Goal: Task Accomplishment & Management: Use online tool/utility

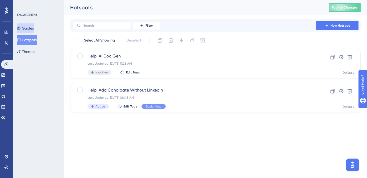
click at [29, 32] on button "Guides" at bounding box center [25, 28] width 17 height 10
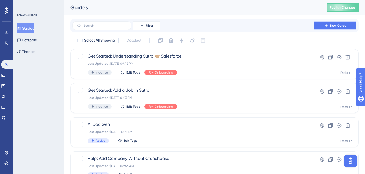
click at [329, 25] on button "New Guide" at bounding box center [335, 25] width 43 height 9
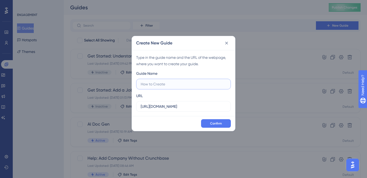
paste input "Company Search Page:"
type input "Company Search Page Walkthrough"
click at [172, 106] on input "https://sutrox-qa.riviapps.com" at bounding box center [184, 107] width 86 height 6
click at [194, 104] on input "https://sutrox.riviapps.com" at bounding box center [184, 107] width 86 height 6
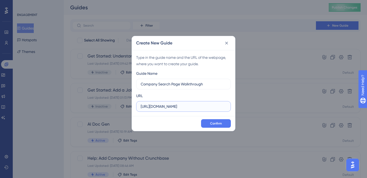
click at [194, 104] on input "https://sutrox.riviapps.com" at bounding box center [184, 107] width 86 height 6
paste input "/sxmain/Companies"
type input "https://sutrox.riviapps.com/sxmain/Companies"
click at [212, 125] on span "Confirm" at bounding box center [216, 123] width 12 height 4
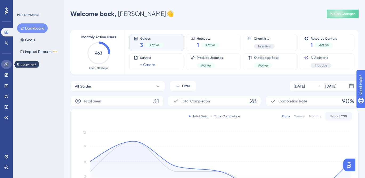
click at [8, 65] on icon at bounding box center [6, 64] width 4 height 4
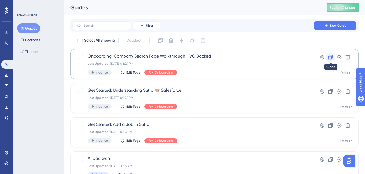
click at [330, 57] on icon at bounding box center [330, 57] width 5 height 5
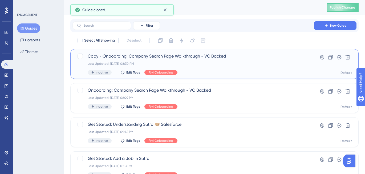
click at [138, 57] on span "Copy - Onboarding: Company Search Page Walkthrough - VC Backed" at bounding box center [193, 56] width 211 height 6
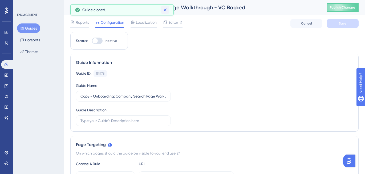
click at [167, 10] on icon at bounding box center [164, 9] width 5 height 5
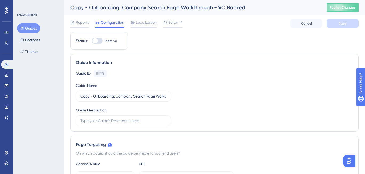
click at [86, 7] on div "Copy - Onboarding: Company Search Page Walkthrough - VC Backed" at bounding box center [191, 7] width 243 height 7
drag, startPoint x: 89, startPoint y: 7, endPoint x: 68, endPoint y: 7, distance: 21.8
click at [68, 7] on div "Copy - Onboarding: Company Search Page Walkthrough - VC Backed Publish Changes" at bounding box center [214, 7] width 301 height 15
drag, startPoint x: 93, startPoint y: 97, endPoint x: 76, endPoint y: 97, distance: 16.2
click at [76, 97] on label "Copy - Onboarding: Company Search Page Walkthrough - VC Backed" at bounding box center [123, 96] width 95 height 11
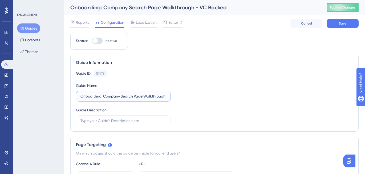
click at [139, 97] on input "Onboarding: Company Search Page Walkthrough - VC Backed" at bounding box center [123, 96] width 86 height 6
click at [150, 96] on input "Onboarding: Company Search Page Walkthrough - VC Backed" at bounding box center [123, 96] width 86 height 6
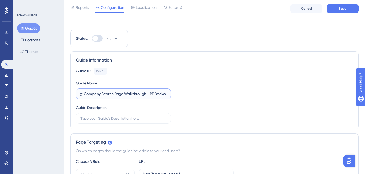
scroll to position [0, 0]
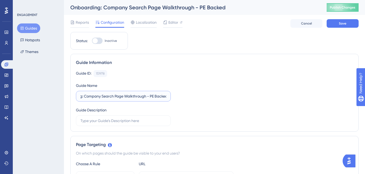
type input "Onboarding: Company Search Page Walkthrough - PE Backed"
click at [342, 28] on div "Reports Configuration Localization Editor Cancel Save" at bounding box center [214, 23] width 288 height 17
click at [341, 25] on span "Save" at bounding box center [342, 23] width 7 height 4
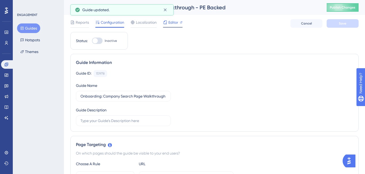
click at [169, 24] on span "Editor" at bounding box center [173, 22] width 10 height 6
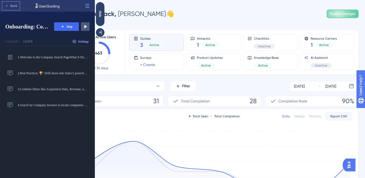
click at [14, 6] on span "Back" at bounding box center [13, 6] width 7 height 4
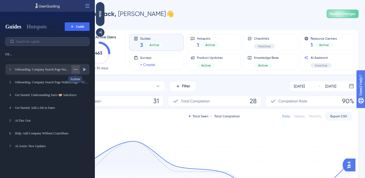
click at [77, 68] on icon at bounding box center [75, 69] width 5 height 5
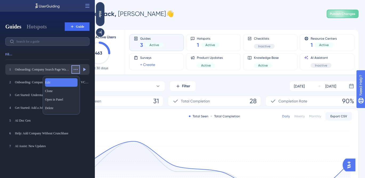
click at [68, 80] on div "Edit Edit" at bounding box center [61, 82] width 32 height 9
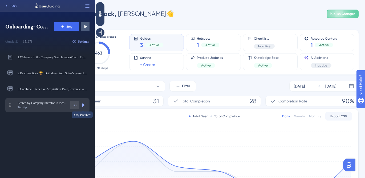
click at [75, 104] on icon at bounding box center [74, 104] width 5 height 5
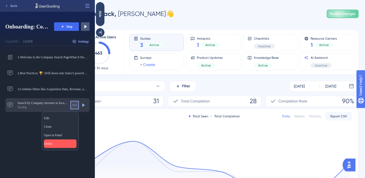
click at [59, 143] on div "Delete Delete" at bounding box center [60, 143] width 32 height 9
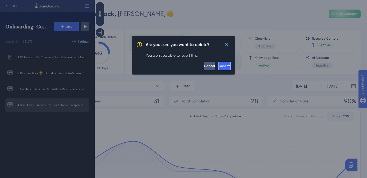
click at [219, 65] on span "Confirm" at bounding box center [225, 66] width 12 height 4
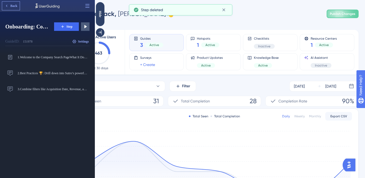
click at [15, 6] on span "Back" at bounding box center [13, 6] width 7 height 4
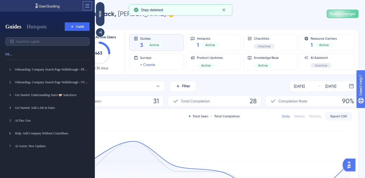
click at [87, 6] on icon at bounding box center [87, 5] width 5 height 5
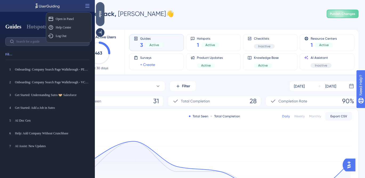
click at [100, 11] on div "Hide" at bounding box center [100, 14] width 9 height 7
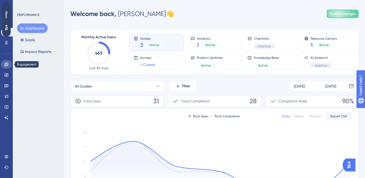
click at [6, 65] on icon at bounding box center [6, 64] width 4 height 4
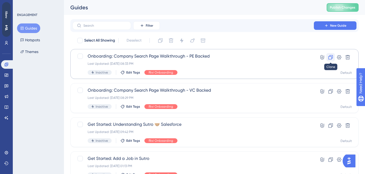
click at [329, 56] on icon at bounding box center [330, 57] width 5 height 5
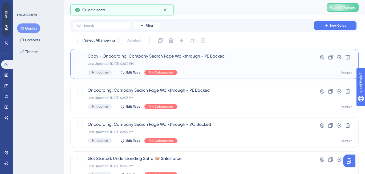
click at [146, 54] on span "Copy - Onboarding: Company Search Page Walkthrough - PE Backed" at bounding box center [193, 56] width 211 height 6
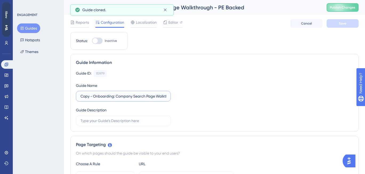
drag, startPoint x: 94, startPoint y: 97, endPoint x: 69, endPoint y: 96, distance: 24.5
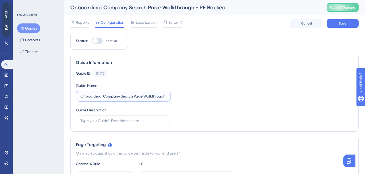
scroll to position [0, 21]
drag, startPoint x: 103, startPoint y: 95, endPoint x: 179, endPoint y: 94, distance: 76.4
click at [180, 95] on div "Guide ID: 151979 Copy Guide Name Onboarding: Company Search Page Walkthrough - …" at bounding box center [214, 98] width 277 height 56
click at [142, 98] on input "Onboarding: Company Search Page Walkthrough - PE Backed" at bounding box center [123, 96] width 86 height 6
click at [151, 98] on input "Onboarding: Company Search Page Walkthrough - PE Backed" at bounding box center [123, 96] width 86 height 6
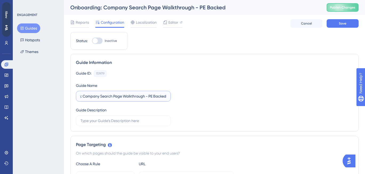
click at [151, 98] on input "Onboarding: Company Search Page Walkthrough - PE Backed" at bounding box center [123, 96] width 86 height 6
drag, startPoint x: 161, startPoint y: 96, endPoint x: 204, endPoint y: 97, distance: 42.9
click at [204, 97] on div "Guide ID: 151979 Copy Guide Name Onboarding: Company Search Page Walkthrough - …" at bounding box center [214, 98] width 277 height 56
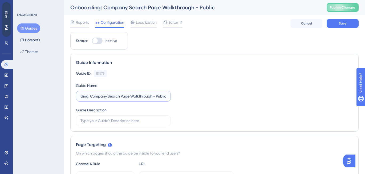
type input "Onboarding: Company Search Page Walkthrough - Public"
click at [201, 59] on div "Guide Information" at bounding box center [214, 62] width 277 height 6
click at [344, 23] on span "Save" at bounding box center [342, 23] width 7 height 4
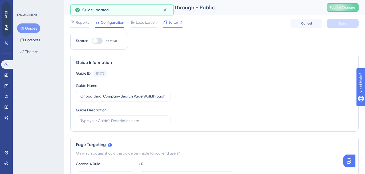
click at [179, 23] on div "Editor" at bounding box center [172, 22] width 19 height 6
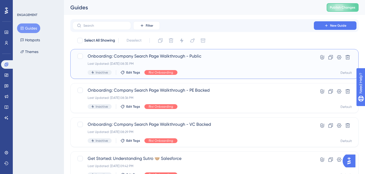
click at [114, 60] on div "Onboarding: Company Search Page Walkthrough - Public Last Updated: [DATE] 08:35…" at bounding box center [193, 64] width 211 height 22
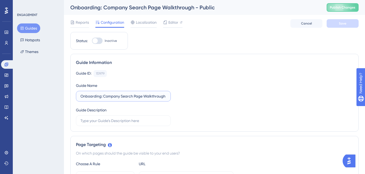
click at [131, 95] on input "Onboarding: Company Search Page Walkthrough - Public" at bounding box center [123, 96] width 86 height 6
click at [171, 24] on span "Editor" at bounding box center [173, 22] width 10 height 6
click at [30, 31] on button "Guides" at bounding box center [28, 28] width 23 height 10
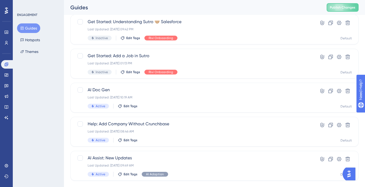
scroll to position [147, 0]
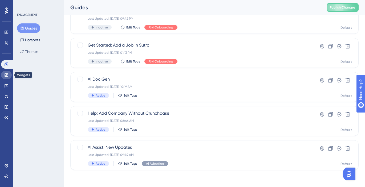
click at [5, 76] on icon at bounding box center [6, 75] width 4 height 4
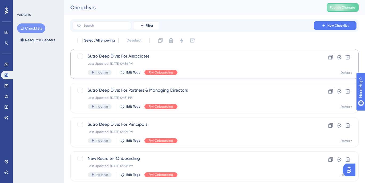
scroll to position [15, 0]
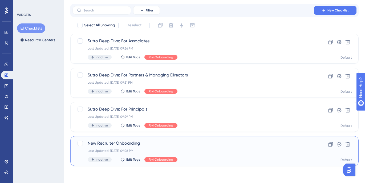
click at [96, 142] on span "New Recruiter Onboarding" at bounding box center [193, 143] width 211 height 6
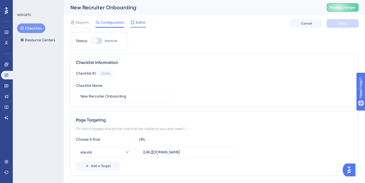
click at [140, 22] on span "Editor" at bounding box center [141, 22] width 10 height 6
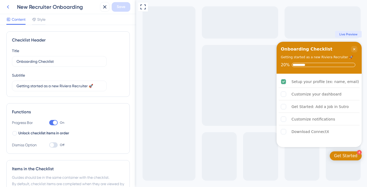
click at [10, 6] on icon at bounding box center [8, 7] width 6 height 6
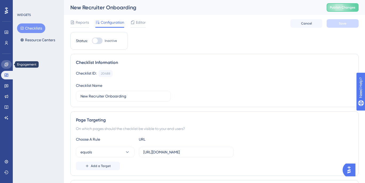
click at [8, 68] on link at bounding box center [6, 64] width 11 height 9
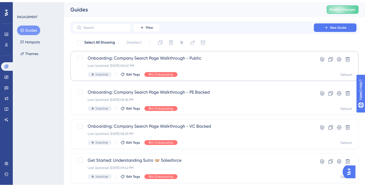
scroll to position [58, 0]
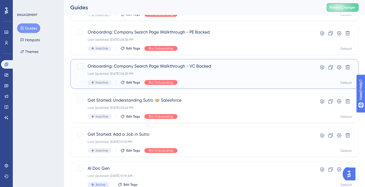
click at [107, 68] on span "Onboarding: Company Search Page Walkthrough - VC Backed" at bounding box center [193, 66] width 211 height 6
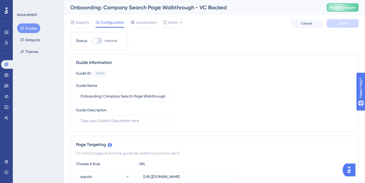
click at [32, 24] on button "Guides" at bounding box center [28, 28] width 23 height 10
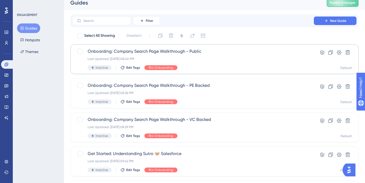
scroll to position [6, 0]
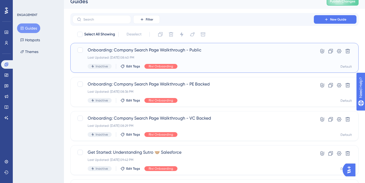
click at [145, 50] on span "Onboarding: Company Search Page Walkthrough - Public" at bounding box center [193, 50] width 211 height 6
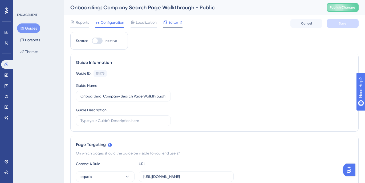
click at [173, 24] on span "Editor" at bounding box center [173, 22] width 10 height 6
click at [167, 26] on div "Editor" at bounding box center [172, 23] width 19 height 9
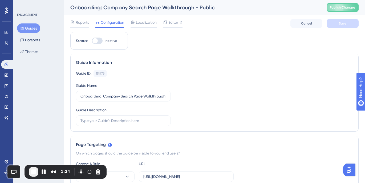
click at [28, 28] on button "Guides" at bounding box center [28, 28] width 23 height 10
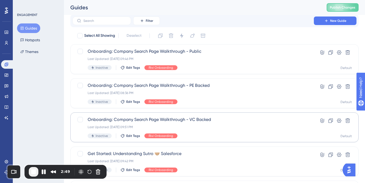
scroll to position [5, 0]
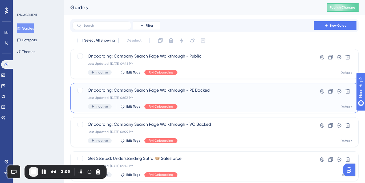
click at [138, 93] on div "Onboarding: Company Search Page Walkthrough - PE Backed Last Updated: [DATE] 08…" at bounding box center [193, 98] width 211 height 22
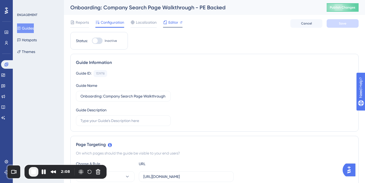
click at [173, 23] on span "Editor" at bounding box center [173, 22] width 10 height 6
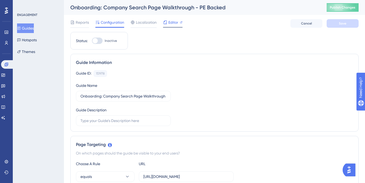
click at [171, 24] on span "Editor" at bounding box center [173, 22] width 10 height 6
